Goal: Task Accomplishment & Management: Use online tool/utility

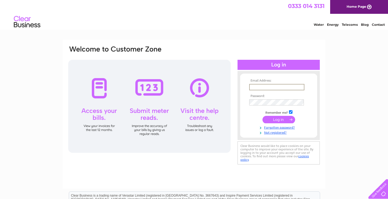
type input "jack@sandsofluce.com"
click at [278, 119] on input "submit" at bounding box center [278, 119] width 33 height 7
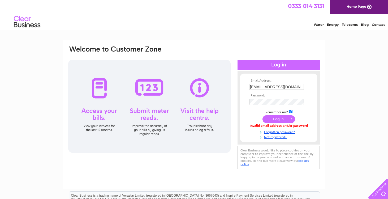
click at [281, 120] on input "submit" at bounding box center [278, 118] width 33 height 7
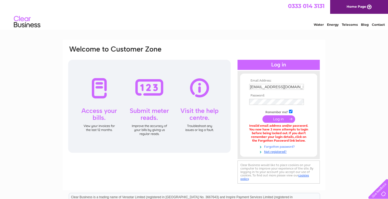
click at [279, 144] on link "Forgotten password?" at bounding box center [279, 145] width 60 height 5
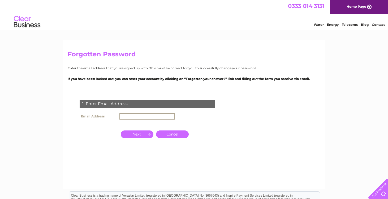
click at [139, 118] on input "text" at bounding box center [146, 116] width 55 height 6
type input "jack@"
type input "jack@sandsofluce.com"
click at [139, 133] on input "button" at bounding box center [137, 133] width 33 height 7
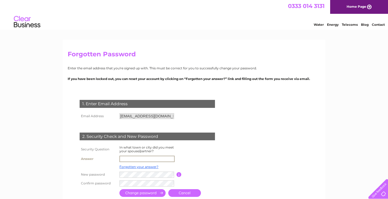
click at [135, 160] on input "text" at bounding box center [146, 158] width 55 height 6
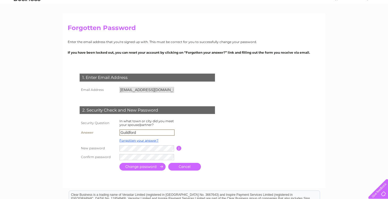
scroll to position [29, 0]
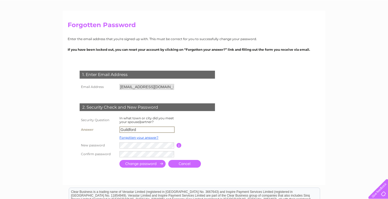
type input "Guildford"
click at [190, 151] on td at bounding box center [171, 153] width 106 height 9
click at [214, 159] on div "1. Enter Email Address Email Address jack@sandsofluce.com Cancel" at bounding box center [148, 116] width 161 height 103
click at [143, 162] on input "submit" at bounding box center [142, 164] width 46 height 8
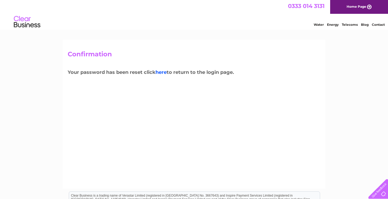
click at [163, 73] on link "here" at bounding box center [160, 72] width 11 height 6
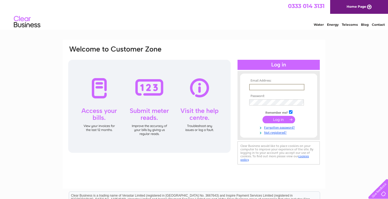
type input "jack@sandsofluce.com"
click at [288, 119] on input "submit" at bounding box center [278, 119] width 33 height 7
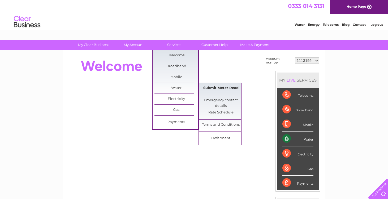
click at [210, 89] on link "Submit Meter Read" at bounding box center [221, 88] width 44 height 11
